Goal: Task Accomplishment & Management: Complete application form

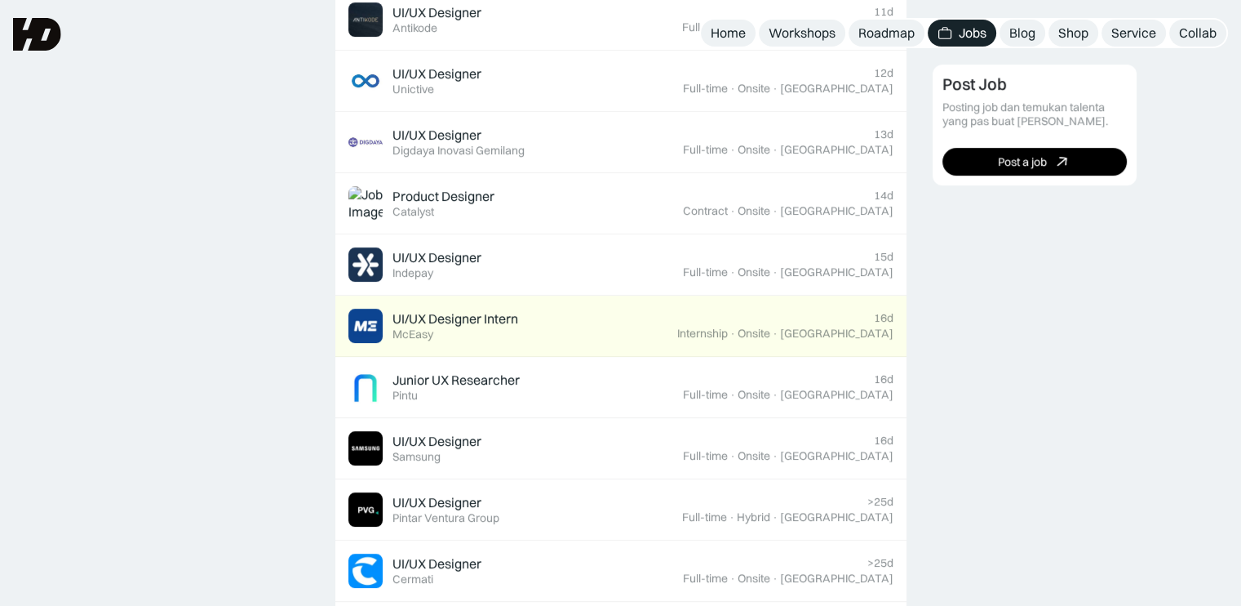
scroll to position [735, 0]
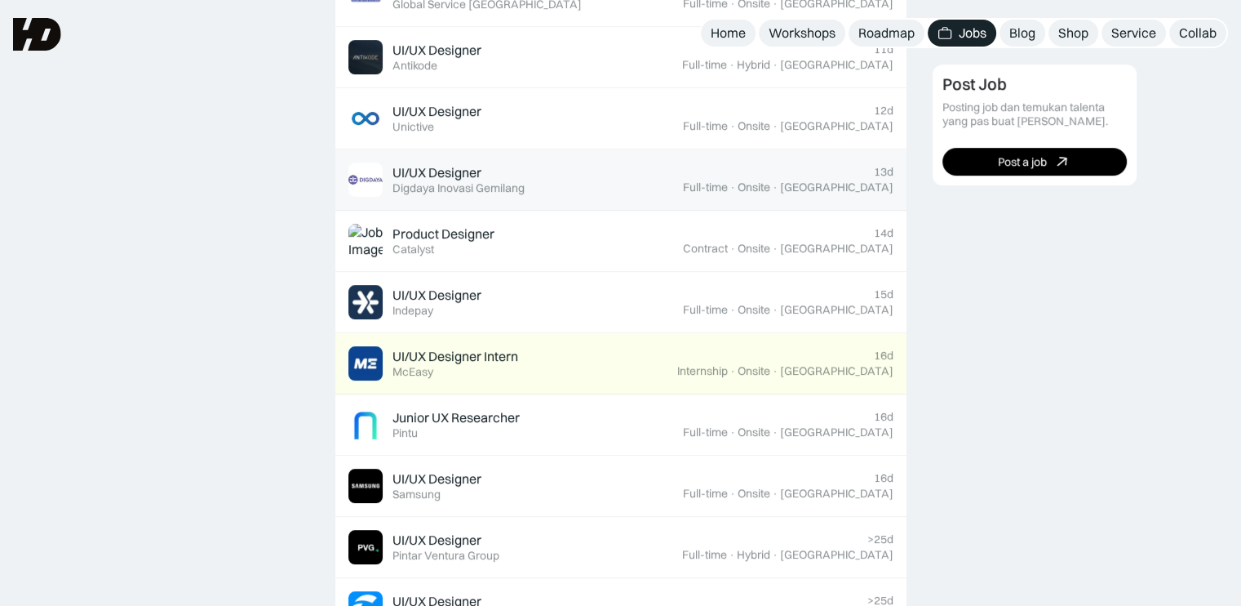
click at [782, 185] on div "Full-time · Onsite · [GEOGRAPHIC_DATA]" at bounding box center [788, 187] width 211 height 14
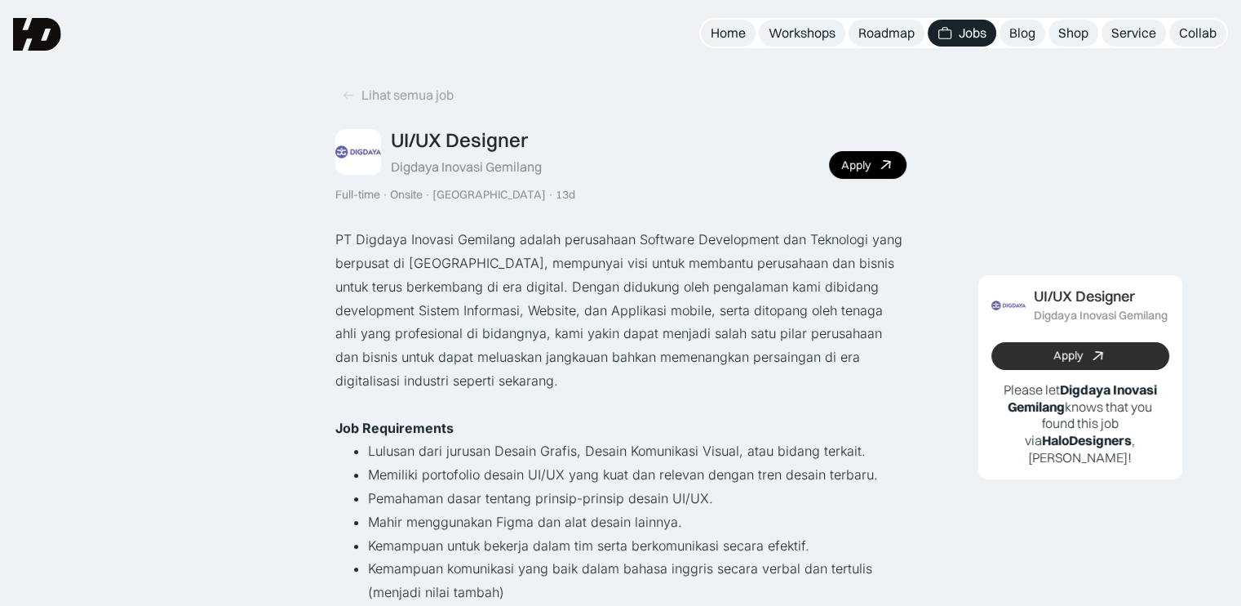
click at [1050, 362] on link "Apply" at bounding box center [1081, 356] width 178 height 28
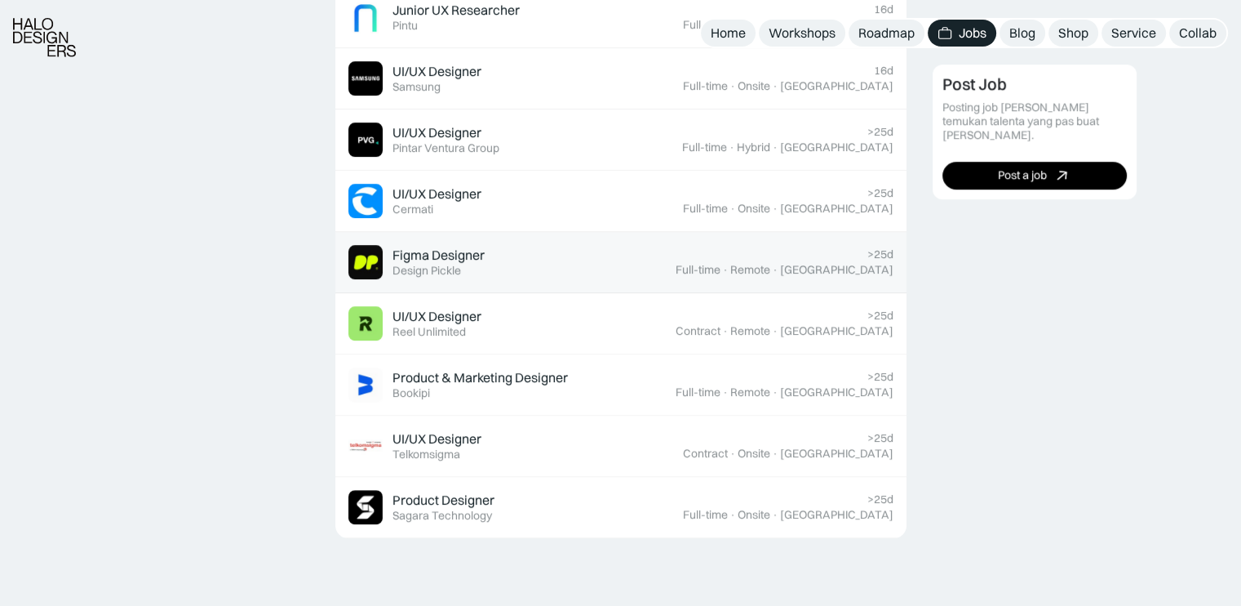
scroll to position [1143, 0]
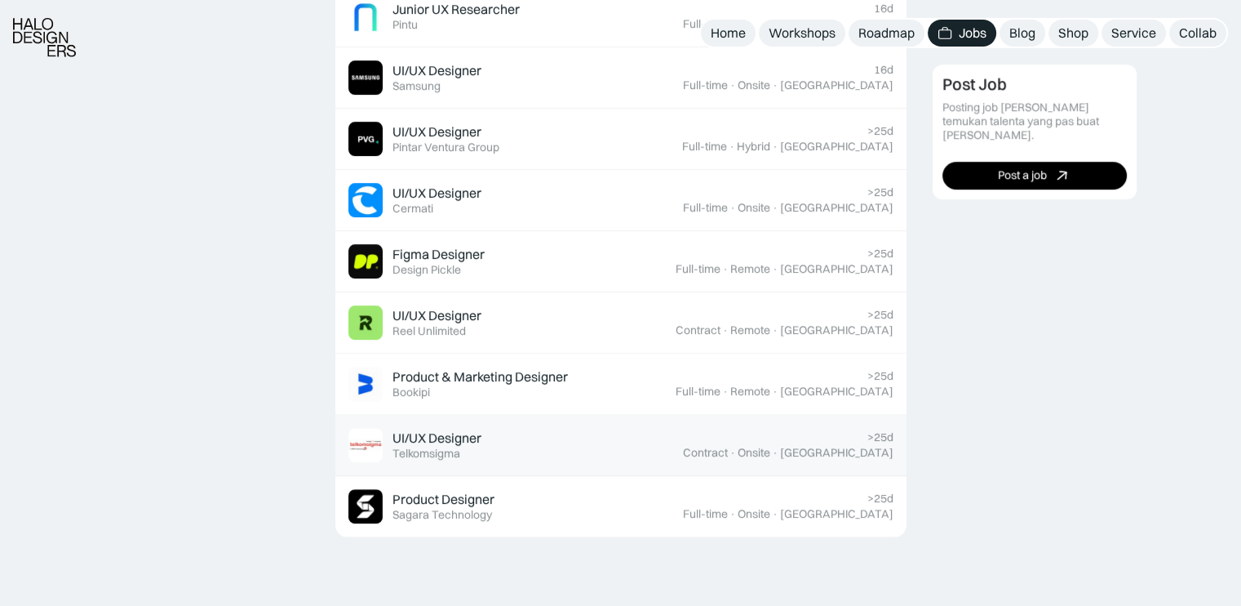
click at [643, 440] on div "UI/UX Designer Featured Telkomsigma" at bounding box center [516, 445] width 335 height 34
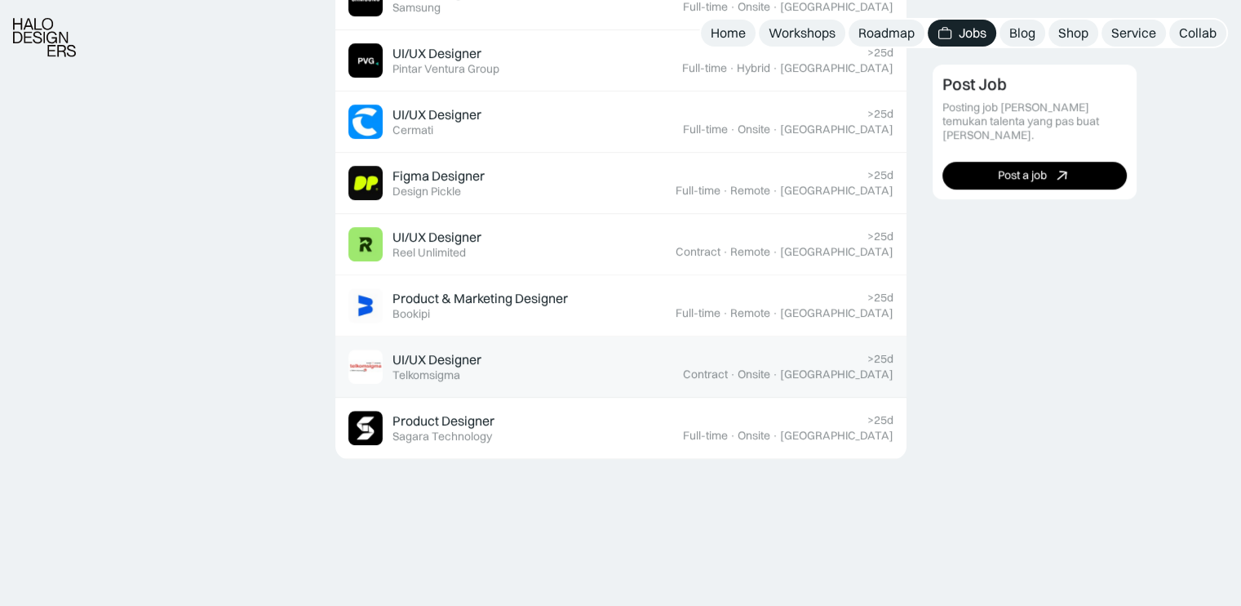
scroll to position [1224, 0]
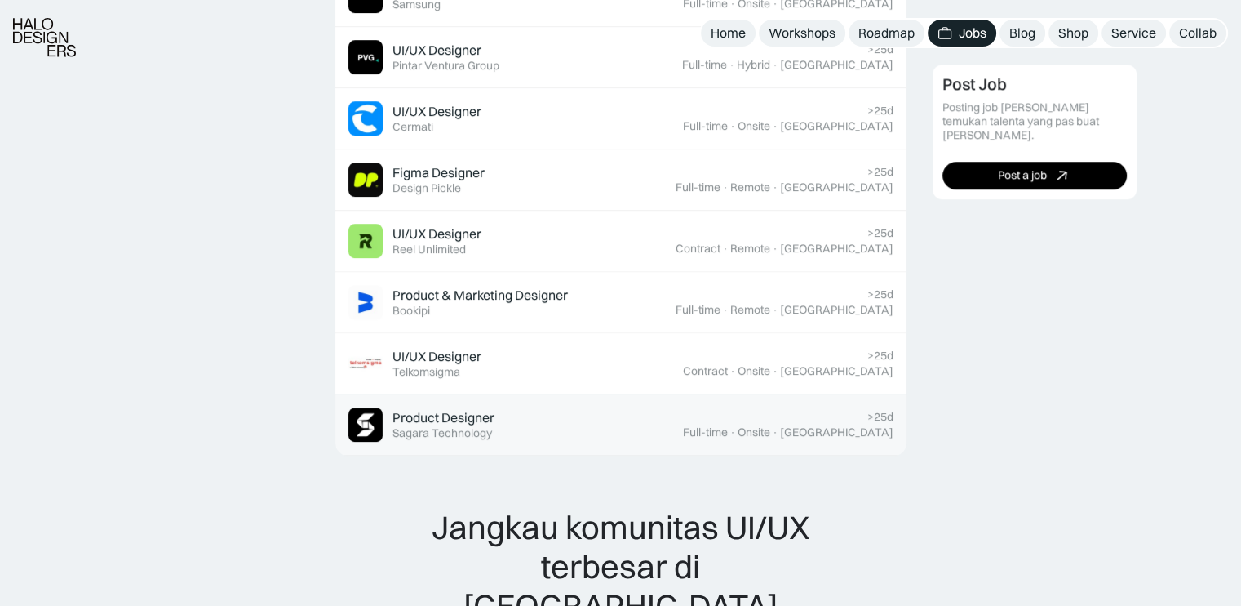
click at [683, 425] on div "Product Designer Featured Sagara Technology" at bounding box center [516, 424] width 335 height 34
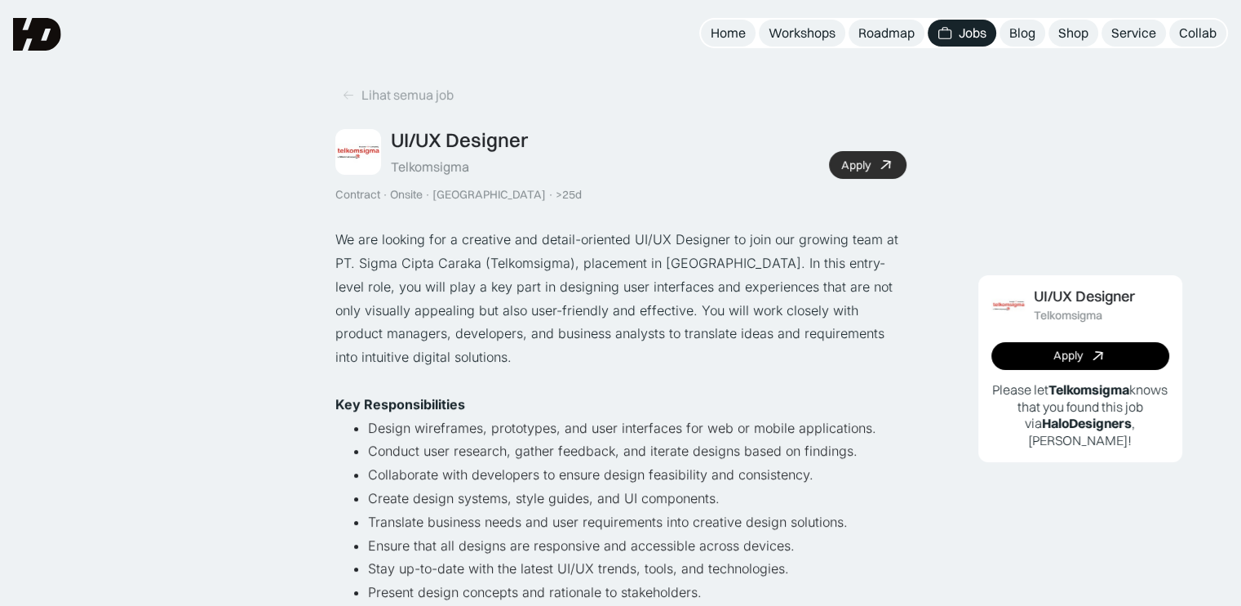
click at [875, 164] on link "Apply" at bounding box center [868, 165] width 78 height 28
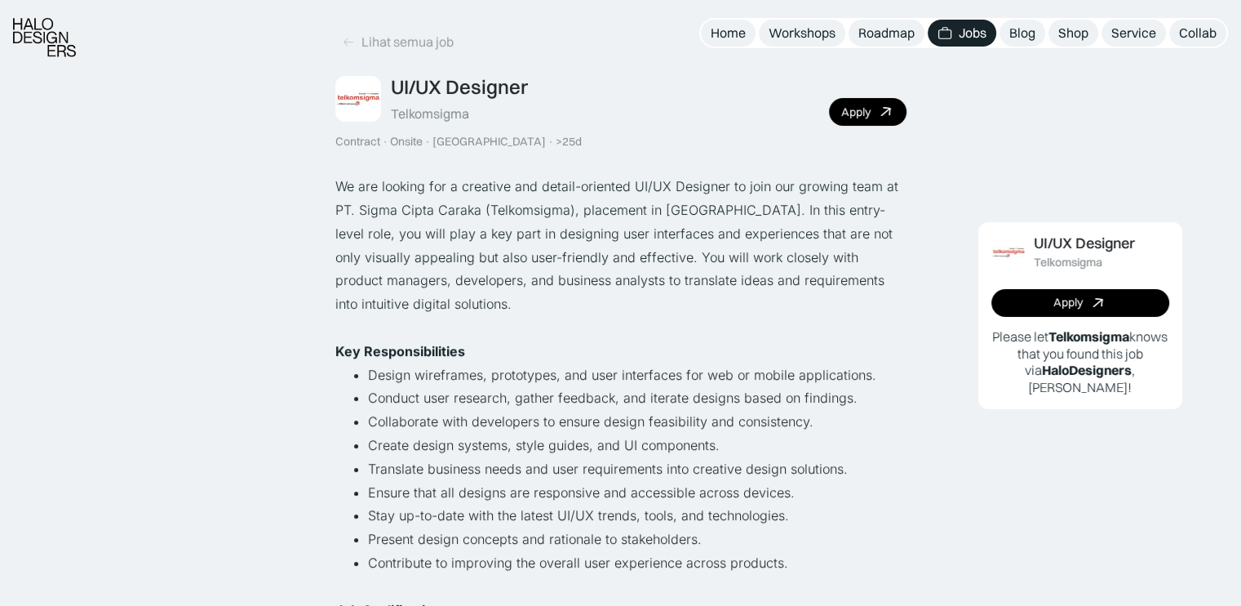
scroll to position [82, 0]
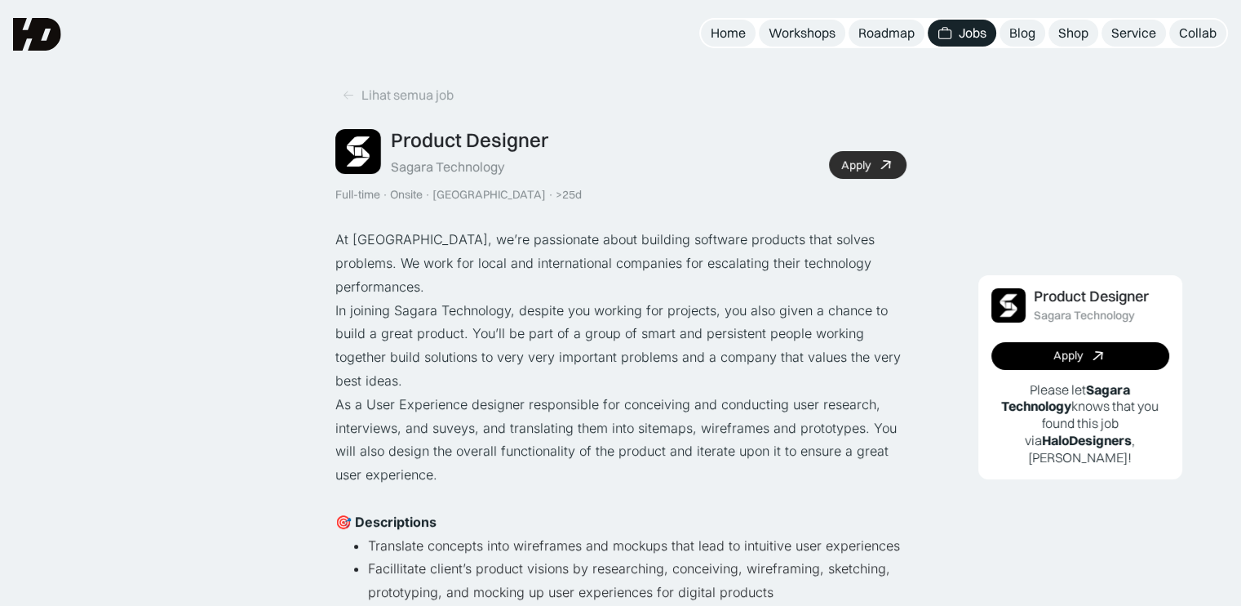
click at [875, 154] on link "Apply" at bounding box center [868, 165] width 78 height 28
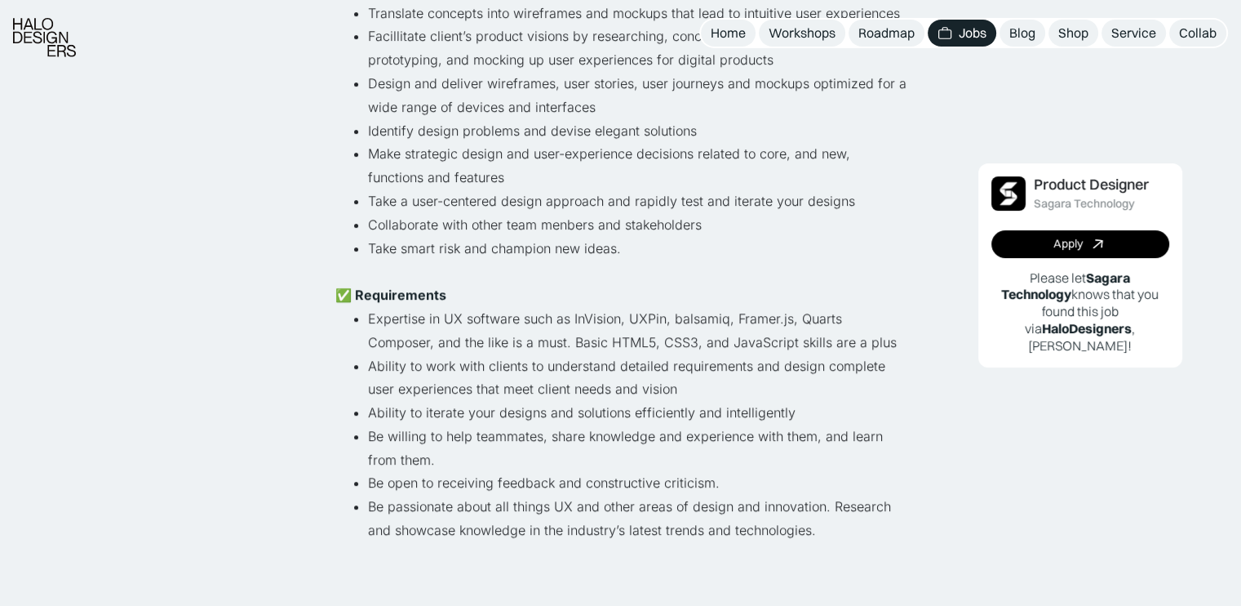
scroll to position [571, 0]
